Goal: Task Accomplishment & Management: Use online tool/utility

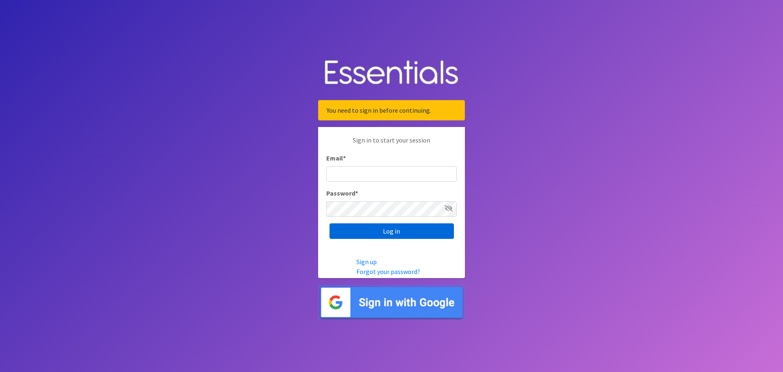
type input "diaperbank.warehouse@gmail.com"
click at [380, 226] on input "Log in" at bounding box center [392, 230] width 124 height 15
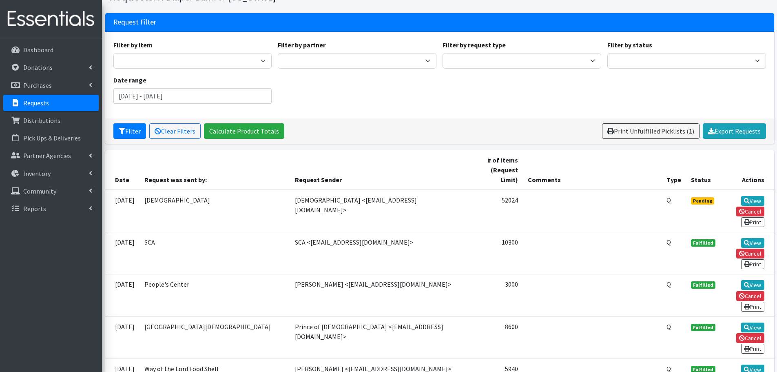
scroll to position [122, 0]
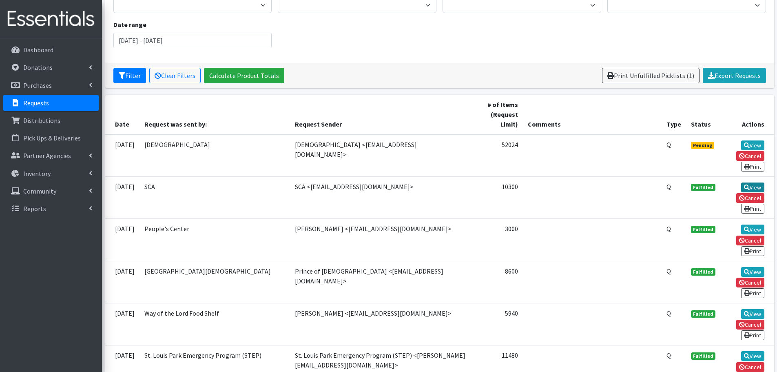
click at [760, 182] on link "View" at bounding box center [752, 187] width 23 height 10
click at [760, 224] on link "View" at bounding box center [752, 229] width 23 height 10
click at [753, 267] on link "View" at bounding box center [752, 272] width 23 height 10
click at [761, 309] on link "View" at bounding box center [752, 314] width 23 height 10
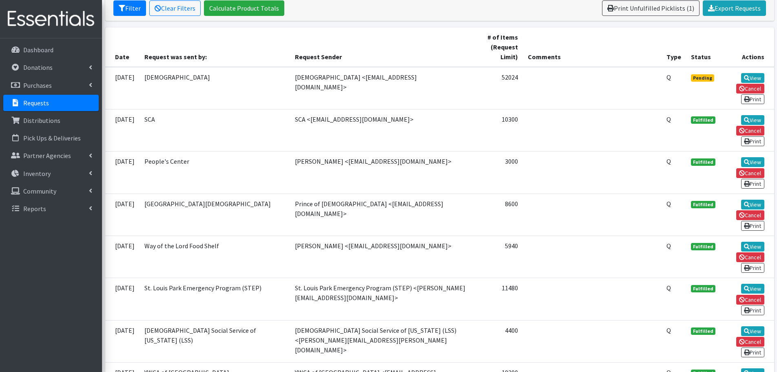
scroll to position [204, 0]
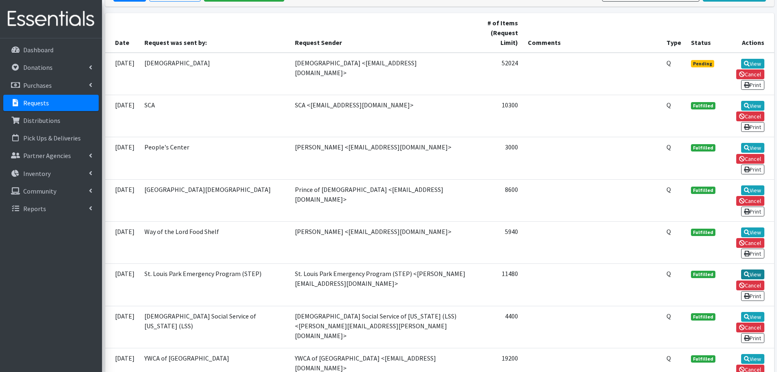
click at [750, 269] on link "View" at bounding box center [752, 274] width 23 height 10
click at [749, 312] on link "View" at bounding box center [752, 317] width 23 height 10
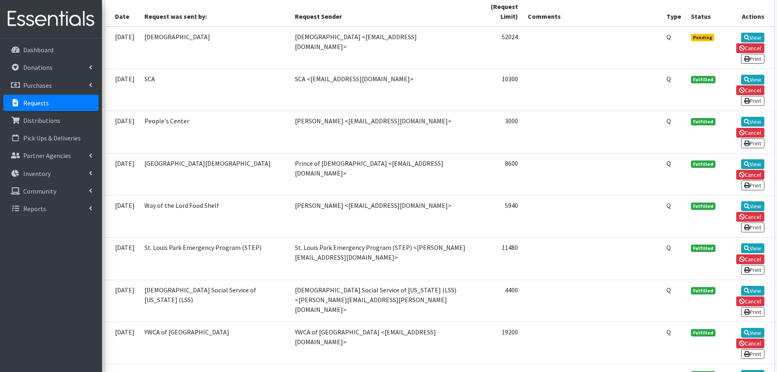
scroll to position [245, 0]
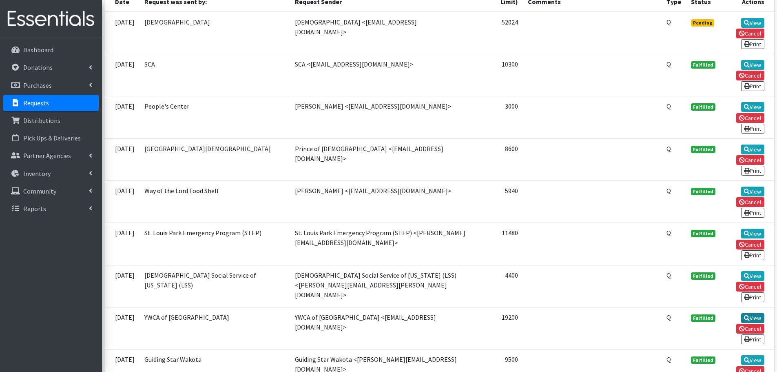
click at [759, 313] on link "View" at bounding box center [752, 318] width 23 height 10
click at [754, 355] on link "View" at bounding box center [752, 360] width 23 height 10
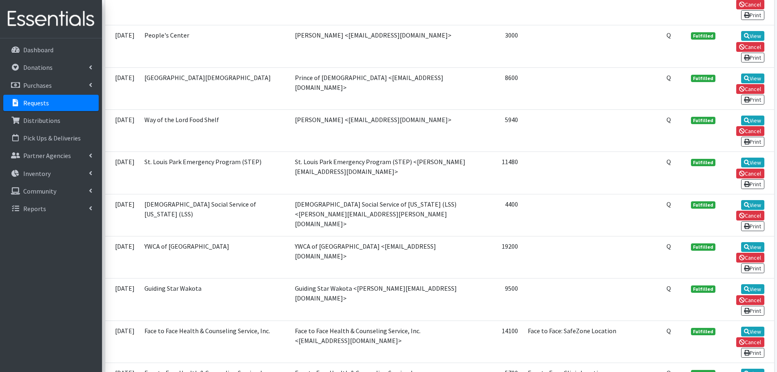
scroll to position [326, 0]
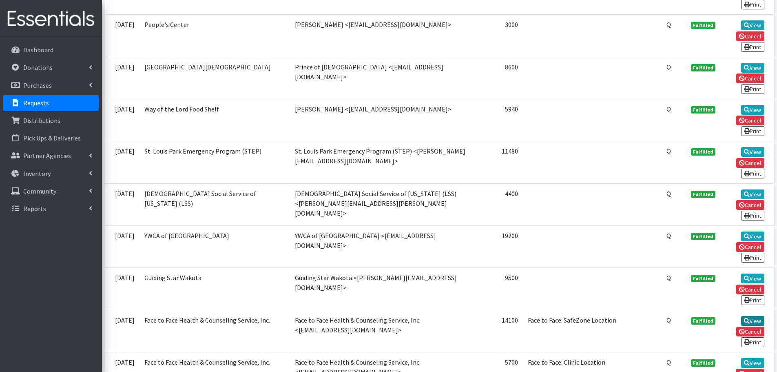
click at [749, 316] on link "View" at bounding box center [752, 321] width 23 height 10
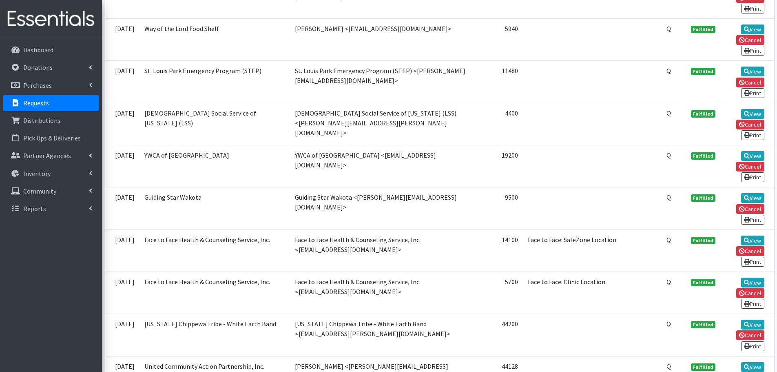
scroll to position [449, 0]
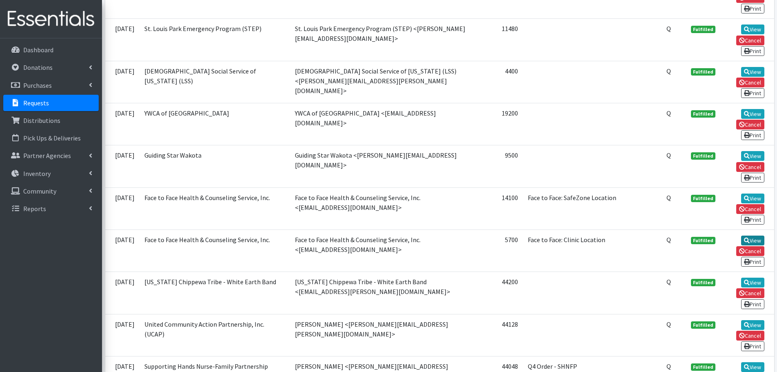
click at [751, 235] on link "View" at bounding box center [752, 240] width 23 height 10
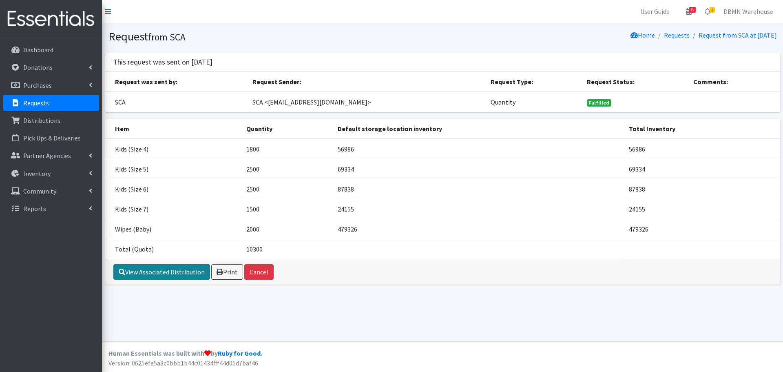
click at [186, 278] on link "View Associated Distribution" at bounding box center [161, 271] width 97 height 15
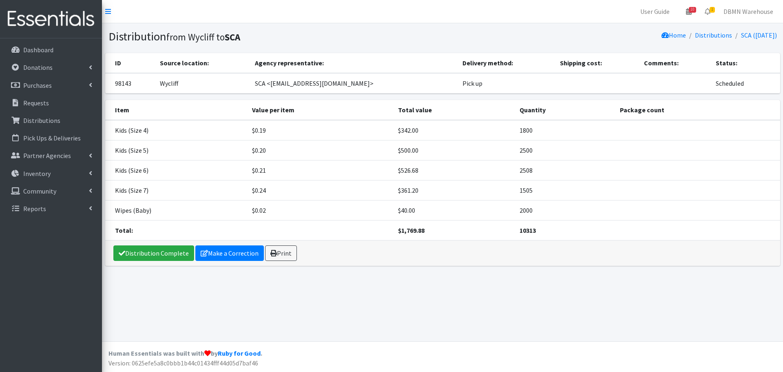
click at [529, 236] on td "10313" at bounding box center [565, 230] width 100 height 20
click at [586, 205] on td "2000" at bounding box center [565, 210] width 100 height 20
click at [531, 234] on strong "10313" at bounding box center [528, 230] width 16 height 8
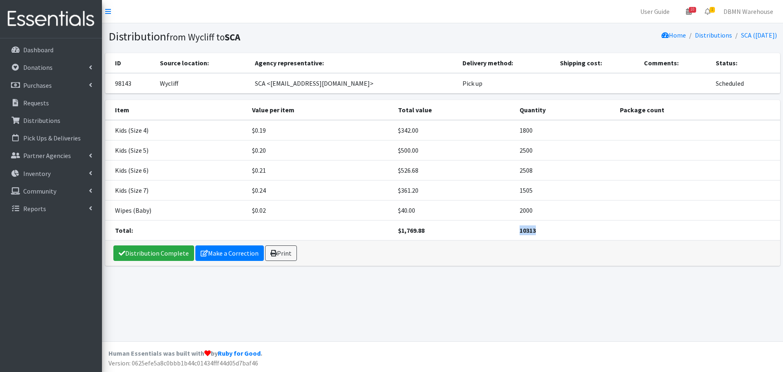
copy strong "10313"
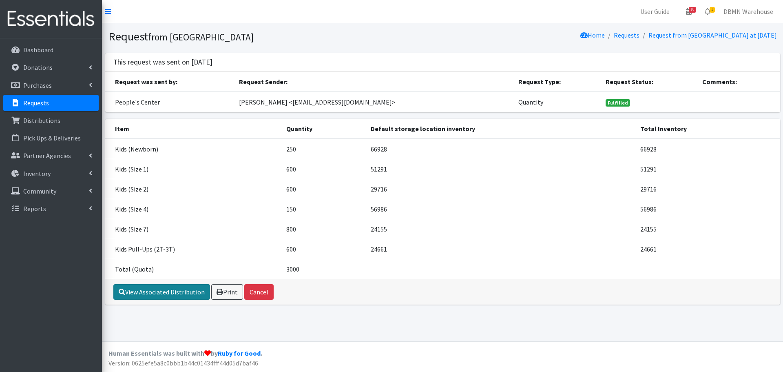
click at [177, 294] on link "View Associated Distribution" at bounding box center [161, 291] width 97 height 15
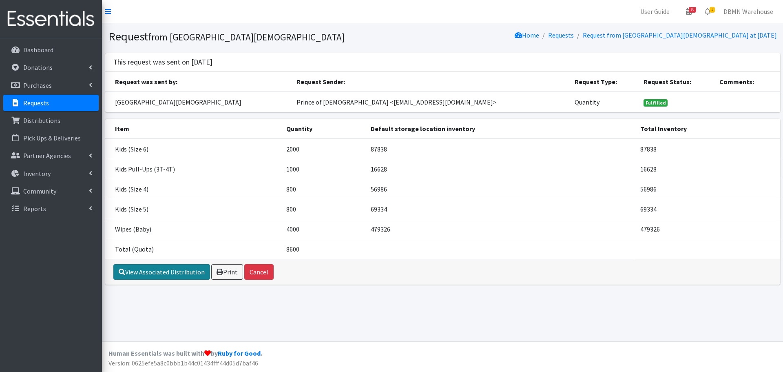
click at [168, 271] on link "View Associated Distribution" at bounding box center [161, 271] width 97 height 15
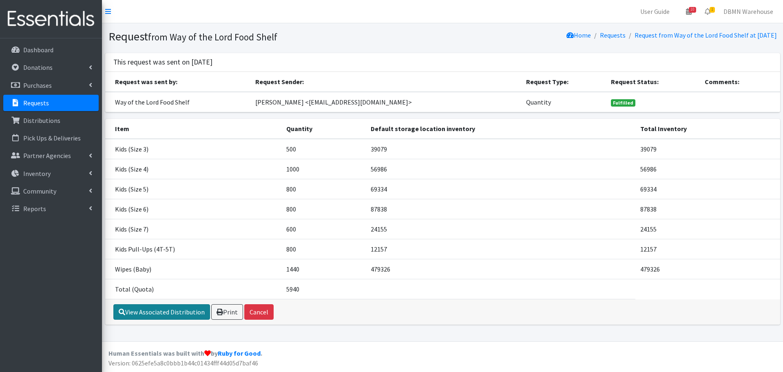
click at [136, 311] on link "View Associated Distribution" at bounding box center [161, 311] width 97 height 15
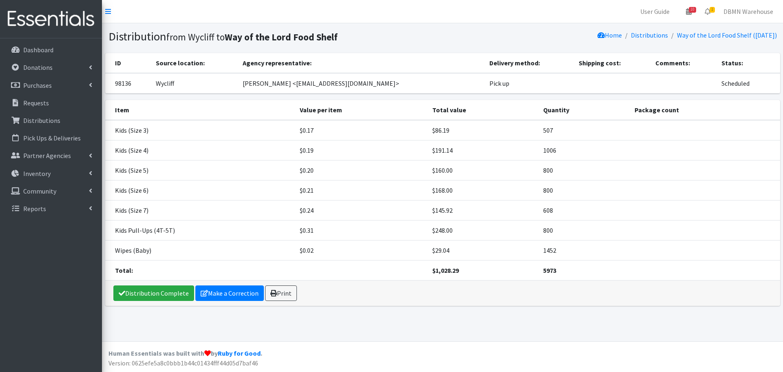
click at [548, 270] on strong "5973" at bounding box center [549, 270] width 13 height 8
copy strong "5973"
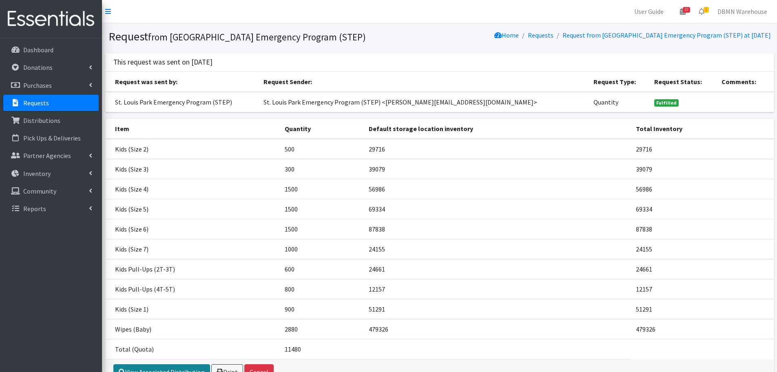
click at [173, 364] on link "View Associated Distribution" at bounding box center [161, 371] width 97 height 15
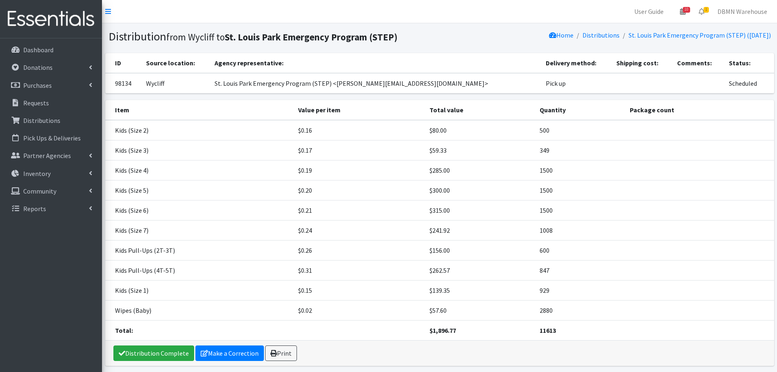
click at [549, 340] on div "Distribution Complete Make a Correction Print" at bounding box center [439, 352] width 669 height 25
click at [547, 335] on td "11613" at bounding box center [580, 330] width 91 height 20
click at [551, 326] on strong "11613" at bounding box center [548, 330] width 16 height 8
copy strong "11613"
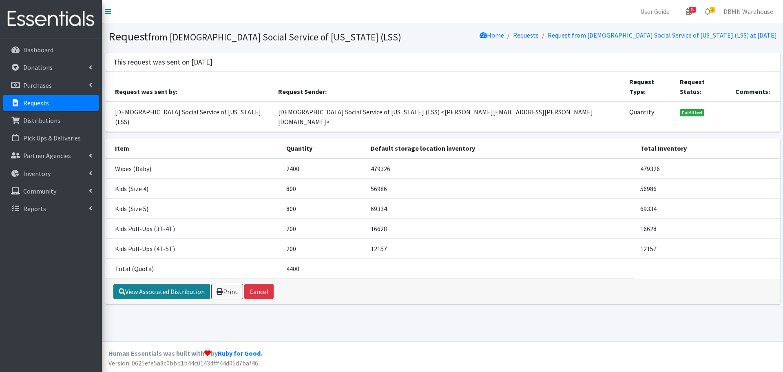
click at [150, 283] on link "View Associated Distribution" at bounding box center [161, 290] width 97 height 15
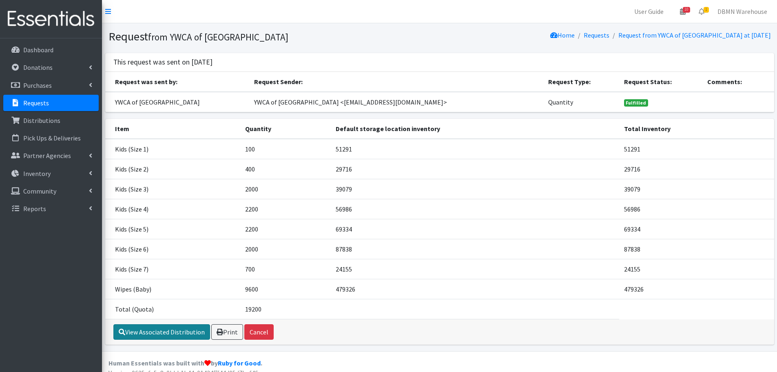
click at [138, 336] on link "View Associated Distribution" at bounding box center [161, 331] width 97 height 15
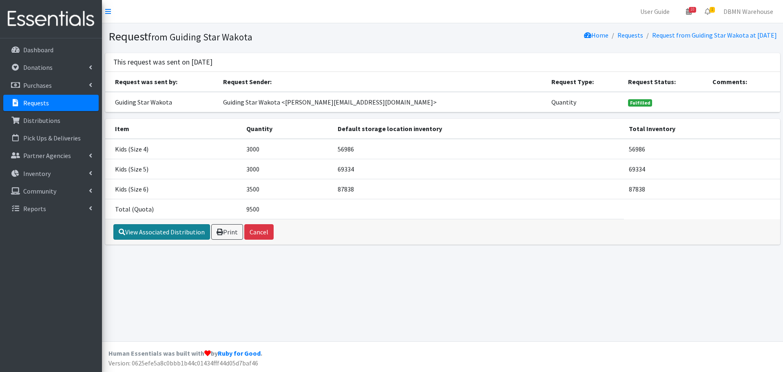
click at [152, 237] on link "View Associated Distribution" at bounding box center [161, 231] width 97 height 15
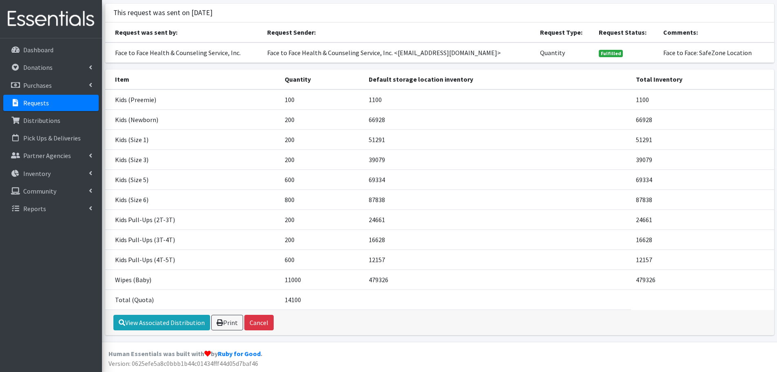
scroll to position [50, 0]
click at [150, 332] on div "View Associated Distribution Print Cancel" at bounding box center [439, 321] width 669 height 25
click at [152, 325] on link "View Associated Distribution" at bounding box center [161, 321] width 97 height 15
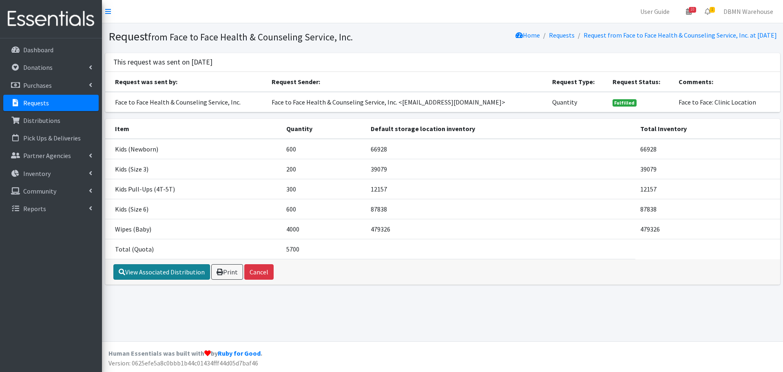
click at [164, 276] on link "View Associated Distribution" at bounding box center [161, 271] width 97 height 15
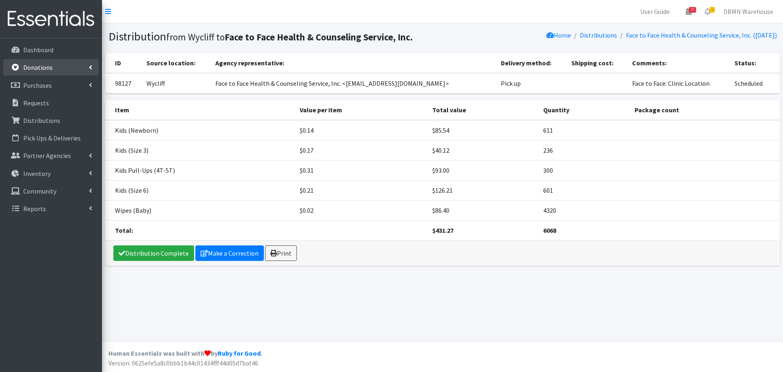
click at [38, 71] on link "Donations" at bounding box center [50, 67] width 95 height 16
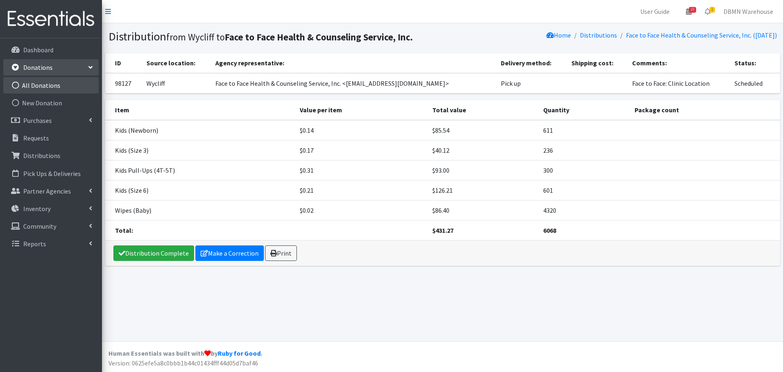
click at [51, 86] on link "All Donations" at bounding box center [50, 85] width 95 height 16
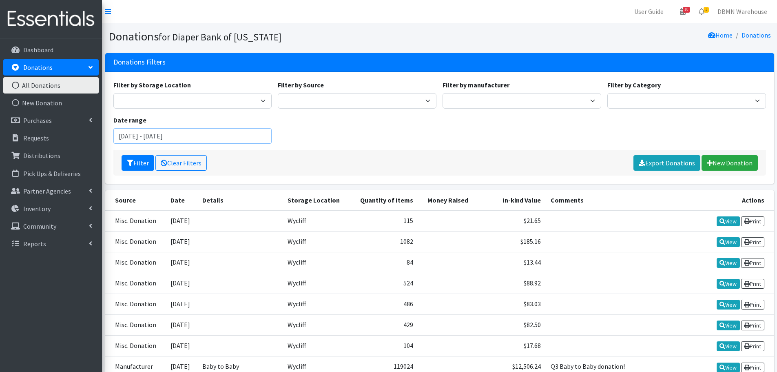
click at [233, 128] on input "August 14, 2025 - November 14, 2025" at bounding box center [192, 135] width 159 height 15
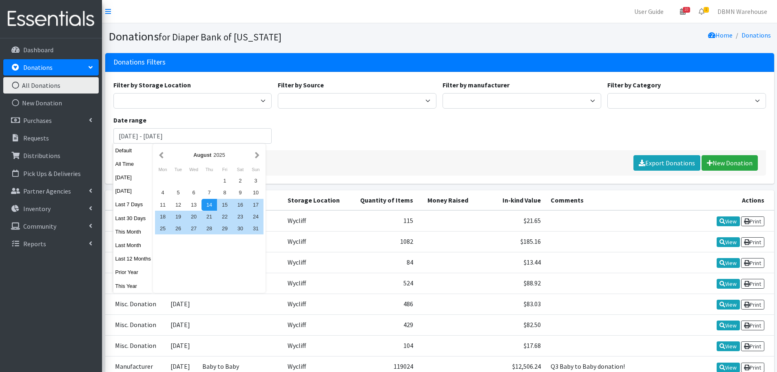
click at [248, 153] on div "August 2025" at bounding box center [209, 155] width 87 height 8
click at [131, 182] on button "[DATE]" at bounding box center [133, 177] width 40 height 12
type input "[DATE] - [DATE]"
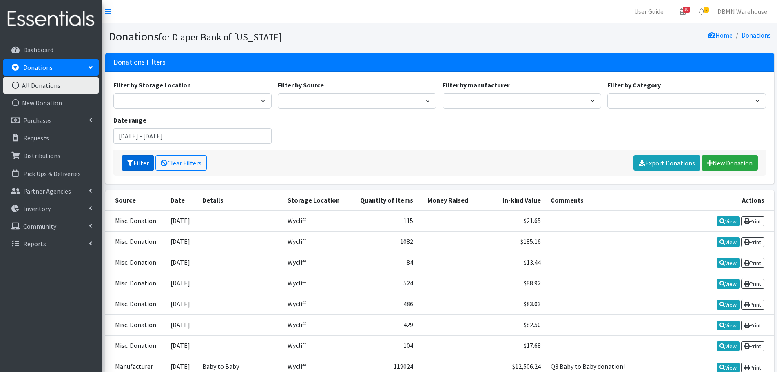
click at [137, 166] on button "Filter" at bounding box center [138, 162] width 33 height 15
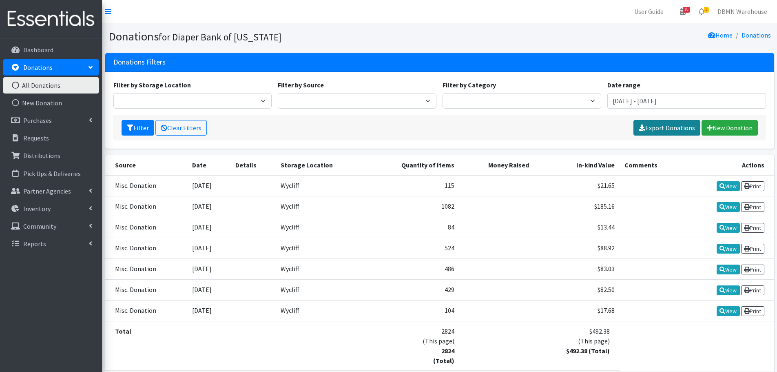
click at [656, 128] on link "Export Donations" at bounding box center [666, 127] width 67 height 15
